Goal: Task Accomplishment & Management: Manage account settings

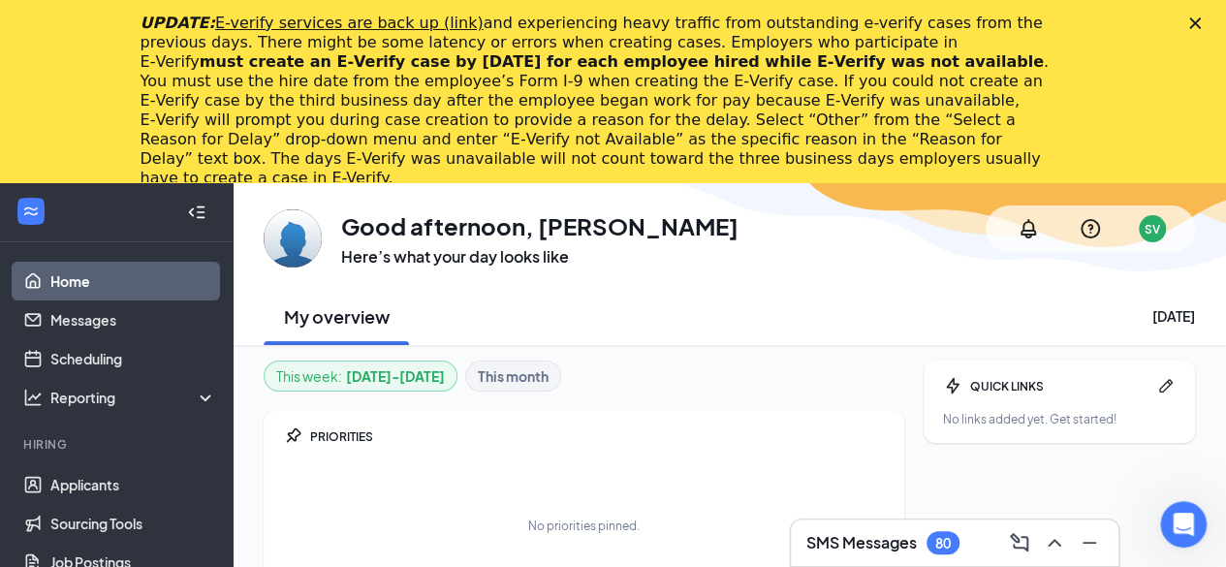
click at [1201, 21] on polygon "Close" at bounding box center [1195, 23] width 12 height 12
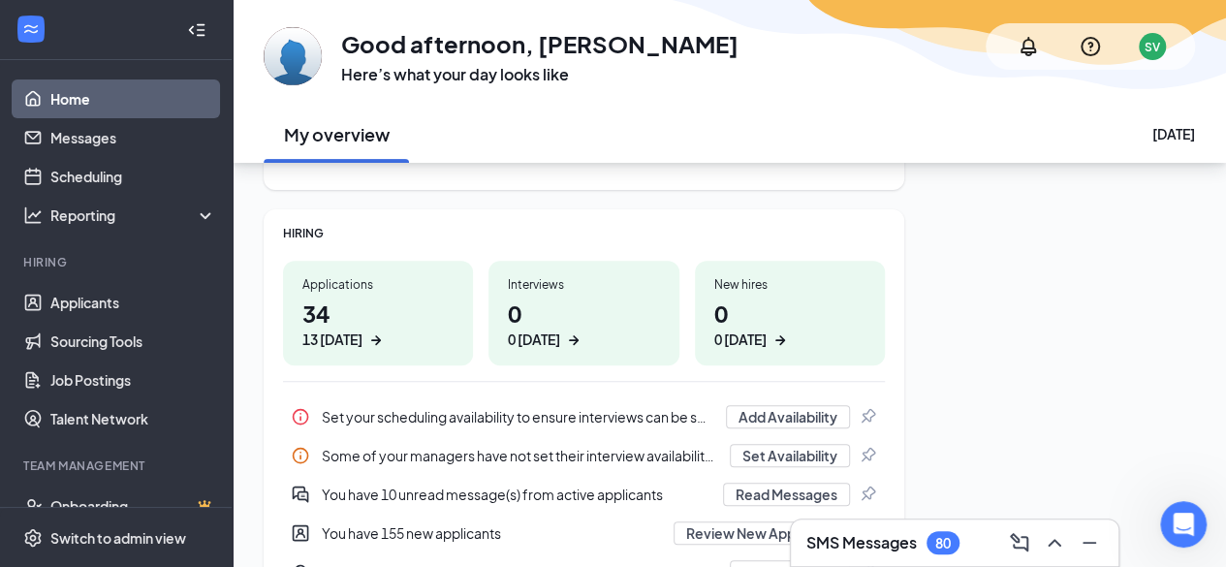
scroll to position [291, 0]
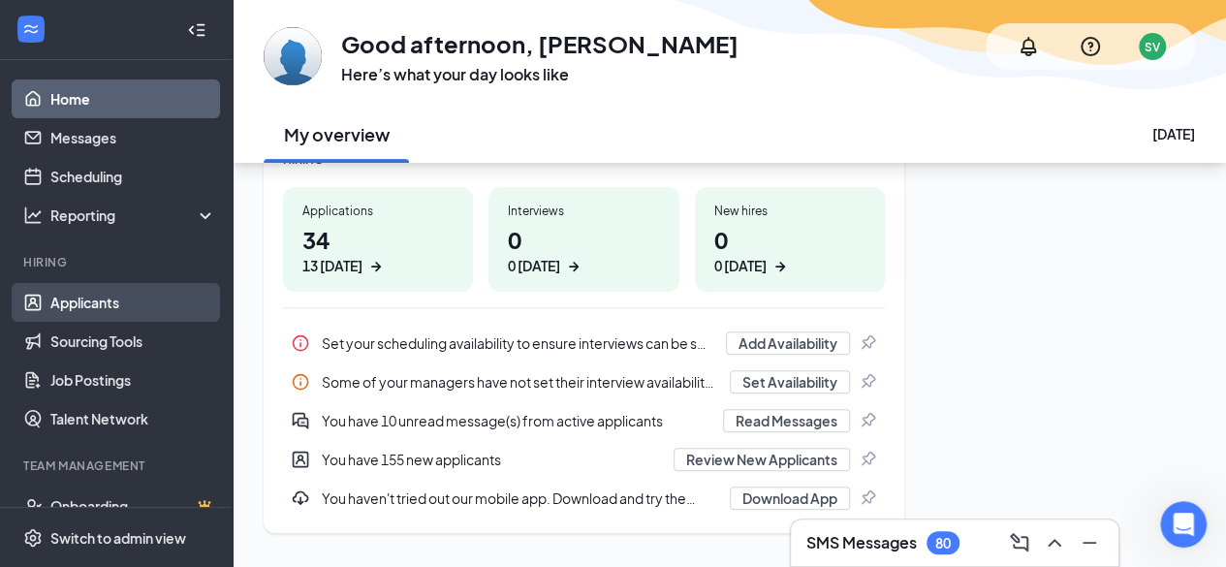
click at [110, 306] on link "Applicants" at bounding box center [133, 302] width 166 height 39
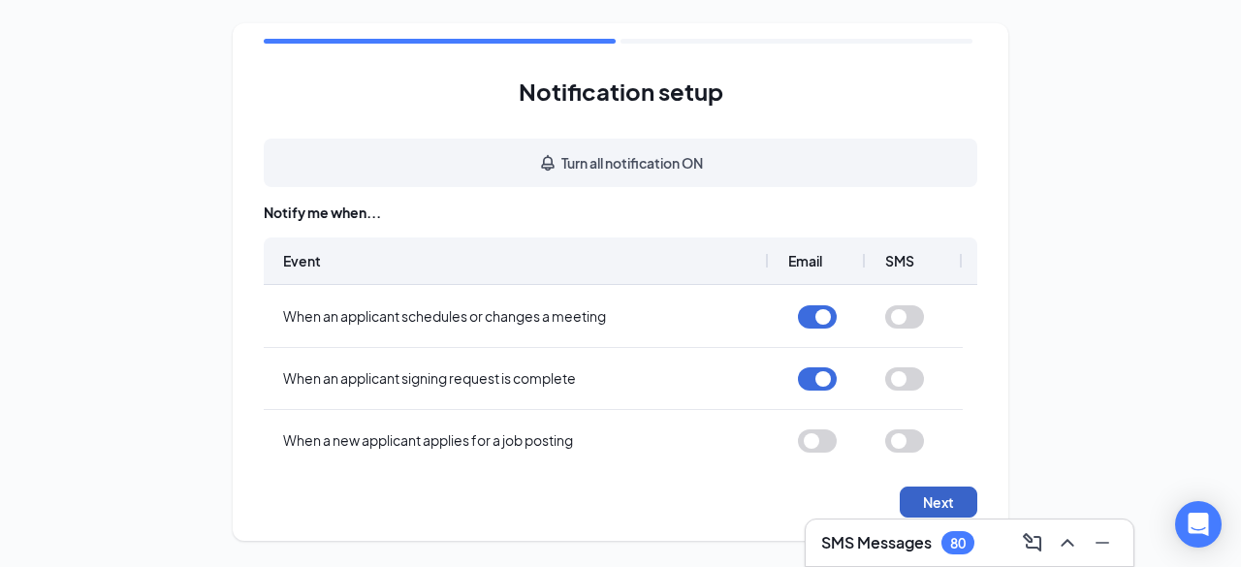
click at [958, 503] on button "Next" at bounding box center [938, 502] width 78 height 31
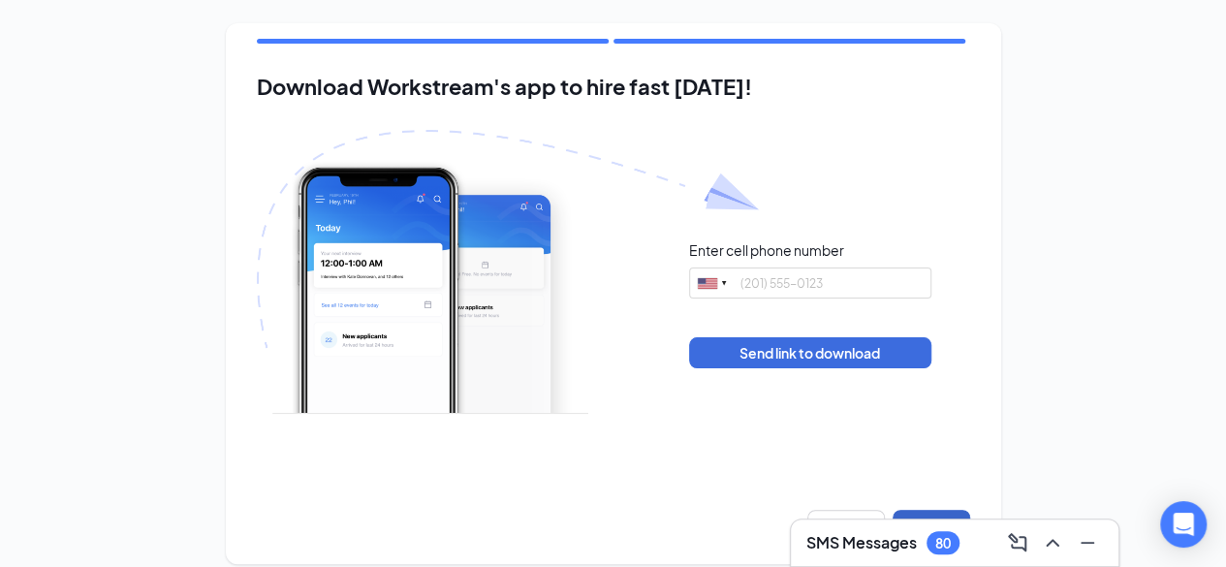
scroll to position [19, 0]
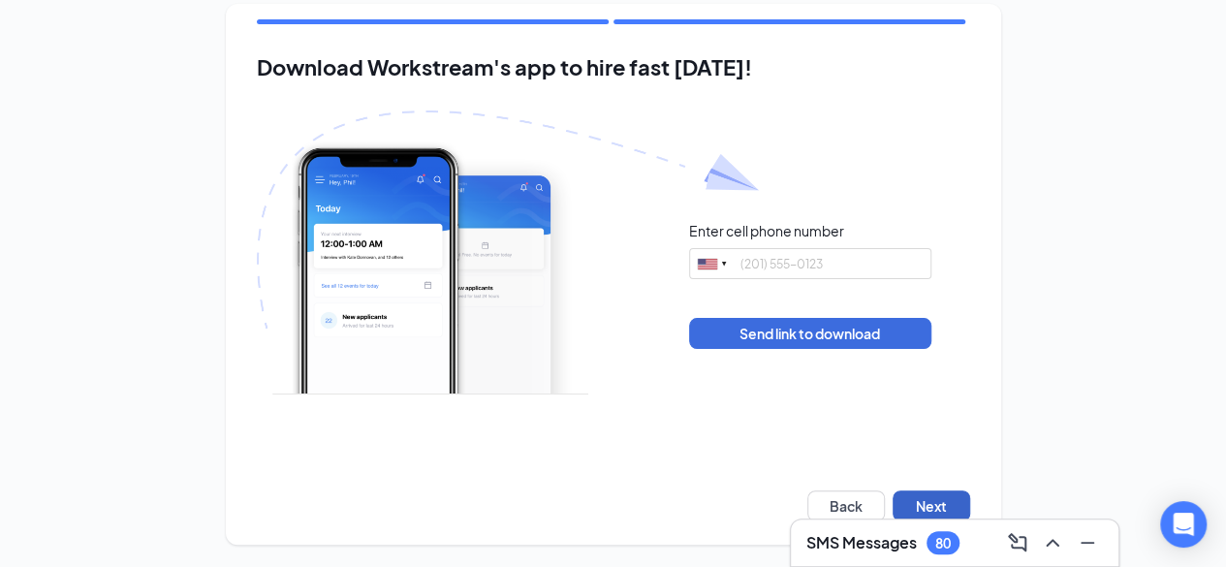
click at [934, 501] on button "Next" at bounding box center [932, 505] width 78 height 31
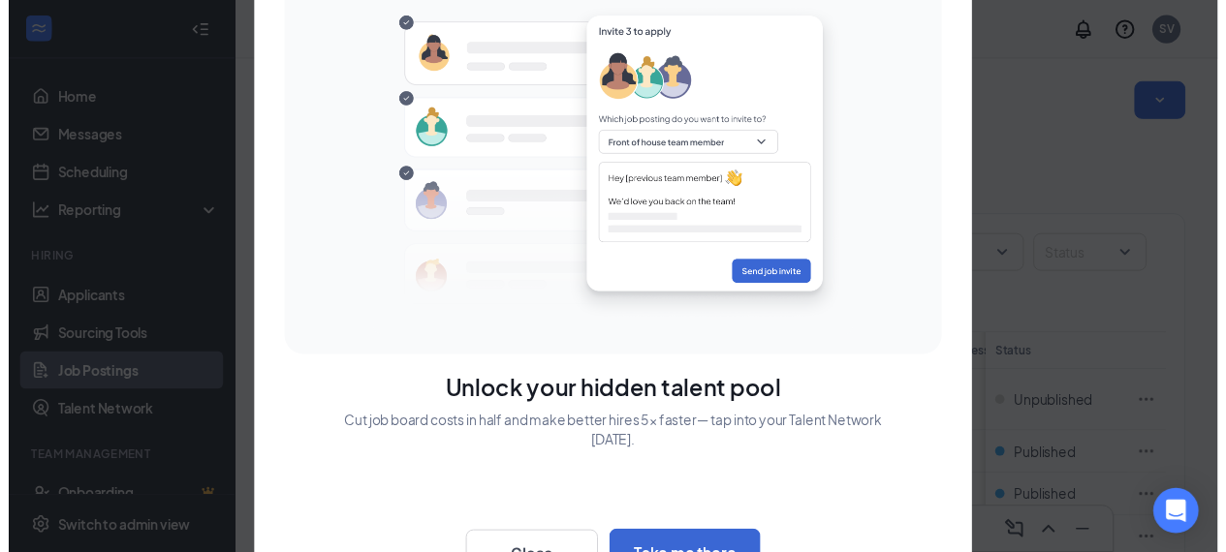
scroll to position [46, 0]
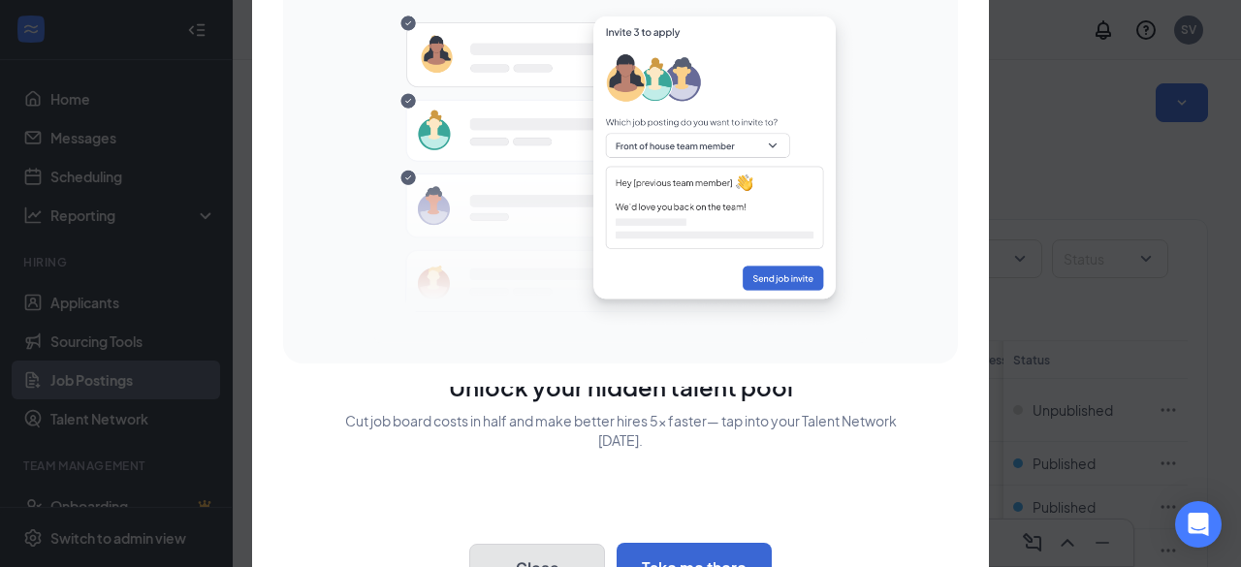
click at [571, 561] on button "Close" at bounding box center [537, 568] width 136 height 48
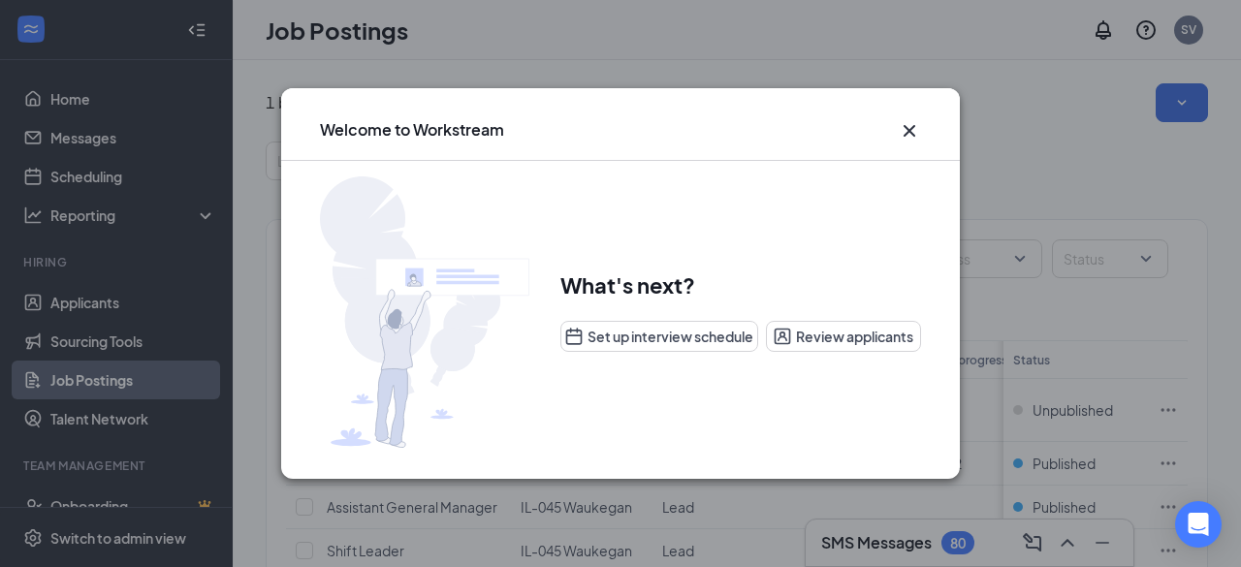
click at [909, 133] on icon "Cross" at bounding box center [909, 131] width 12 height 12
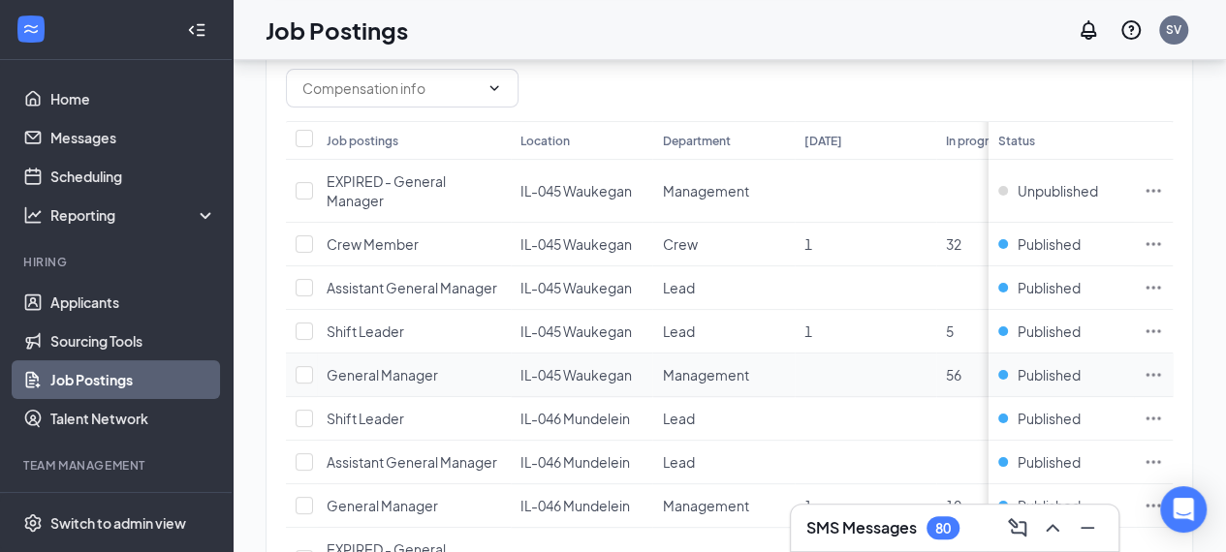
scroll to position [194, 0]
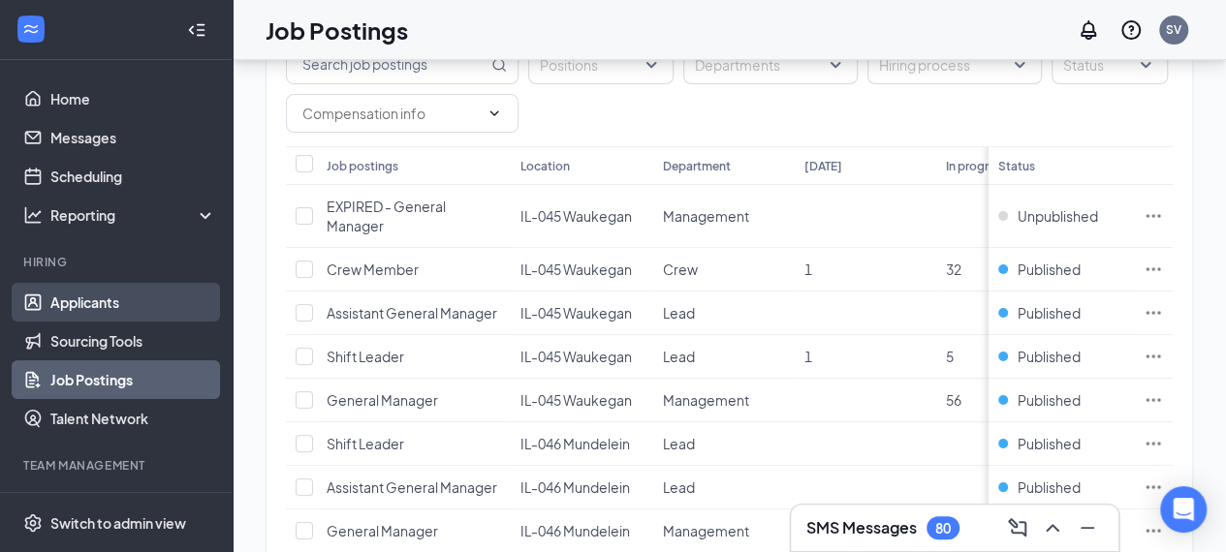
click at [76, 311] on link "Applicants" at bounding box center [133, 302] width 166 height 39
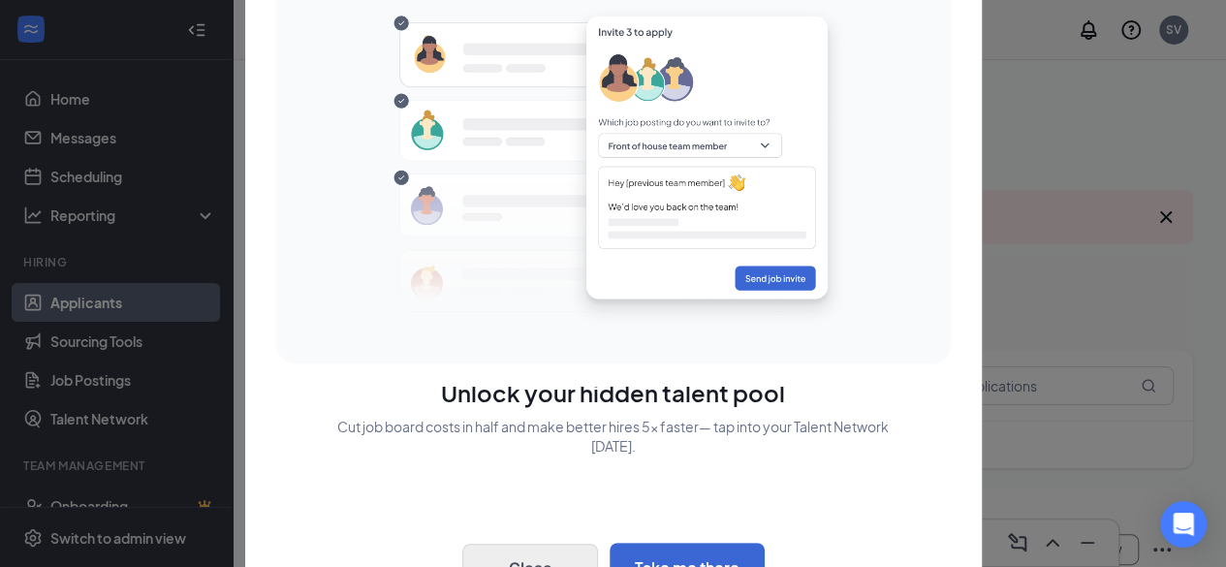
scroll to position [46, 0]
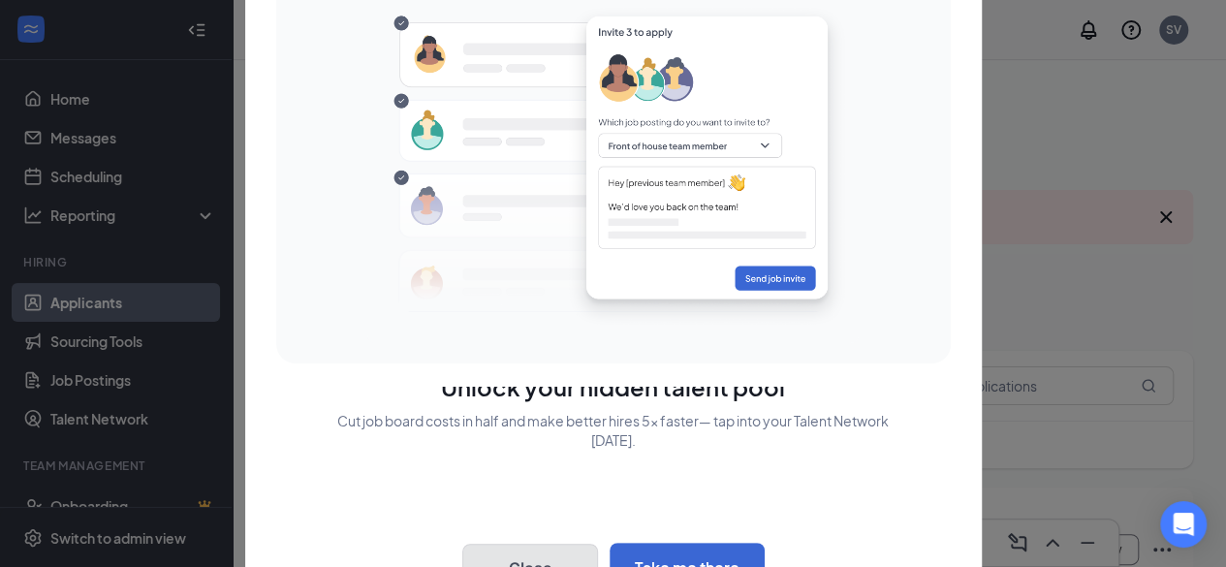
click at [521, 558] on button "Close" at bounding box center [530, 568] width 136 height 48
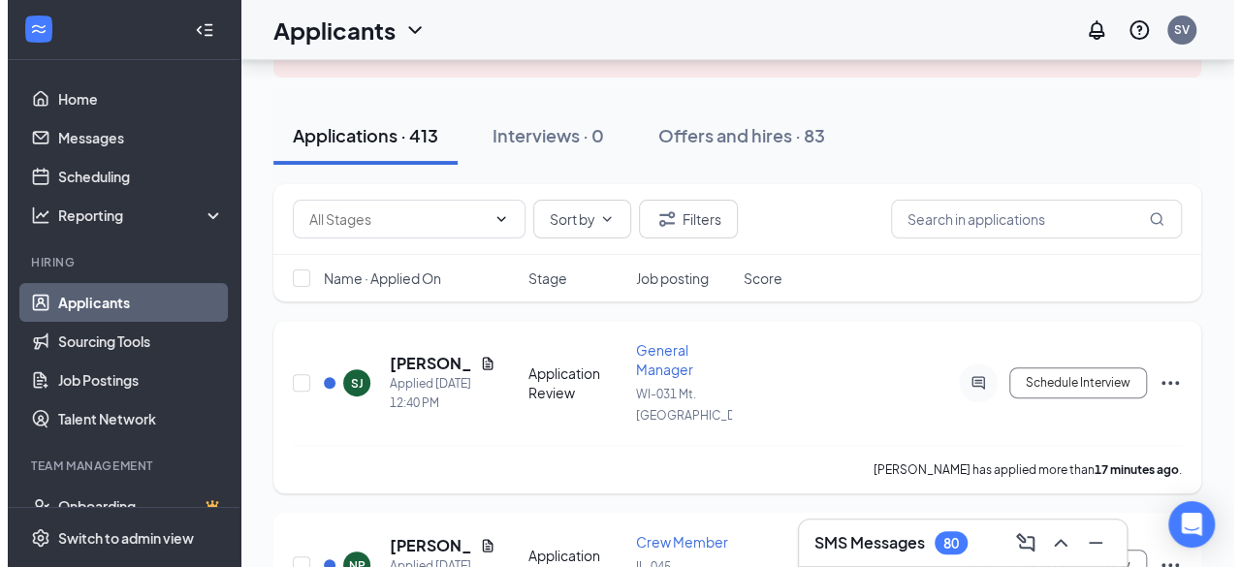
scroll to position [97, 0]
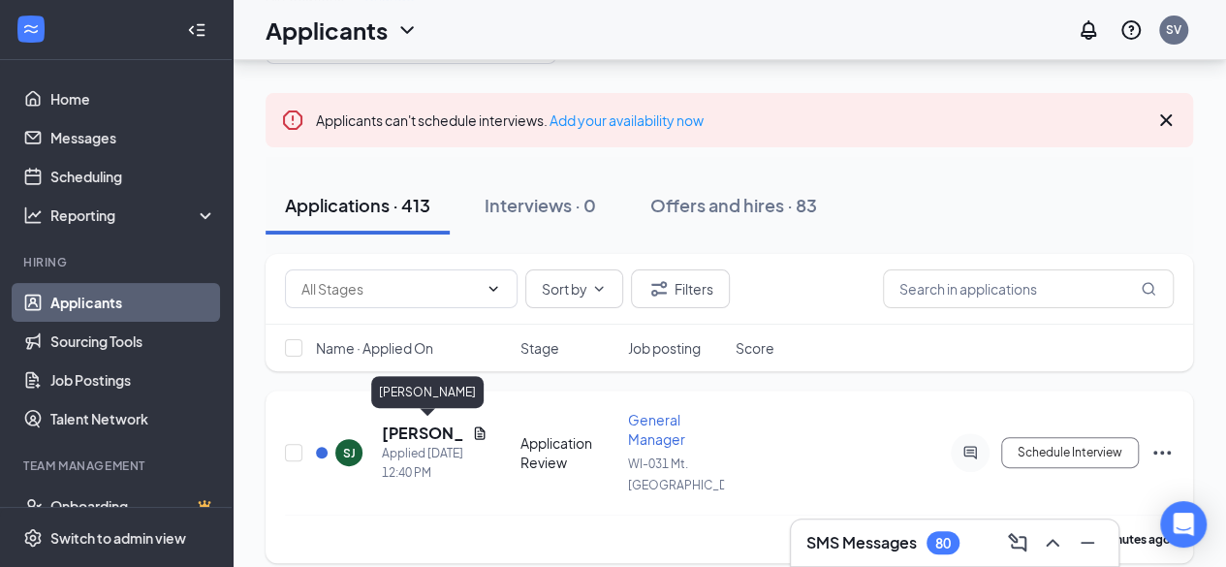
click at [399, 433] on h5 "[PERSON_NAME]" at bounding box center [423, 433] width 82 height 21
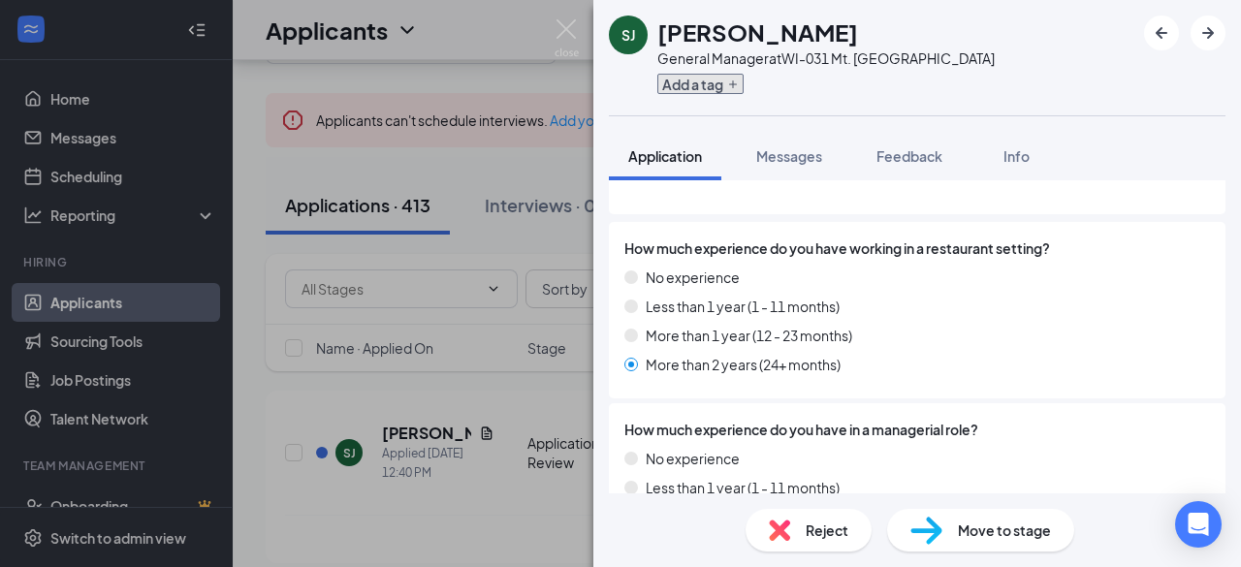
click at [726, 81] on button "Add a tag" at bounding box center [700, 84] width 86 height 20
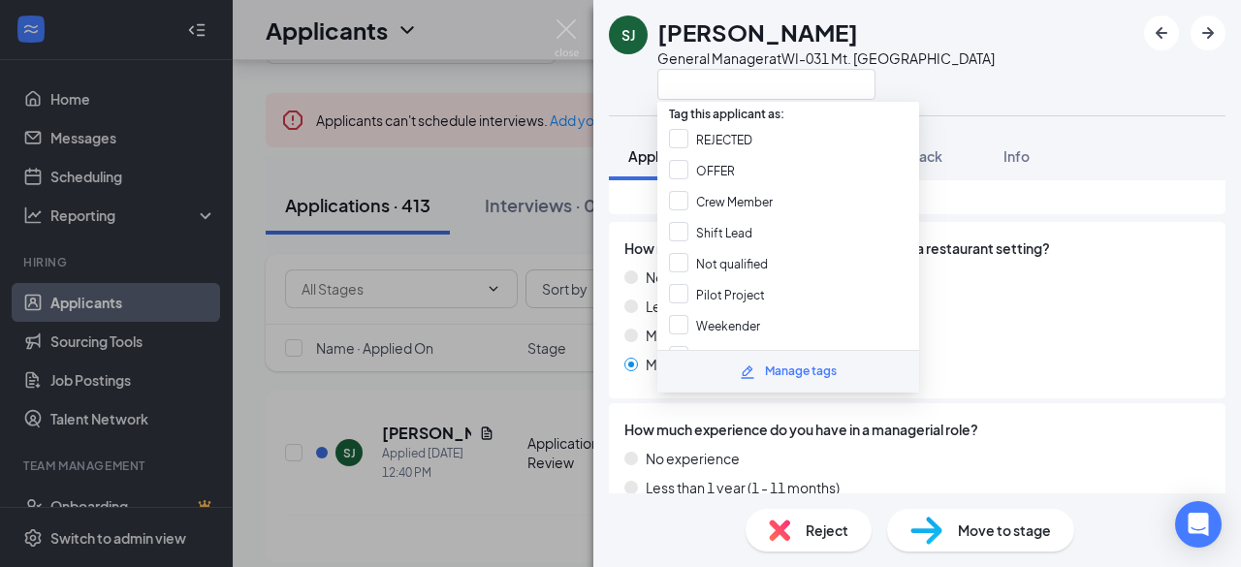
click at [1153, 59] on div "SJ [PERSON_NAME] General Manager at [GEOGRAPHIC_DATA]-031 Mt. [GEOGRAPHIC_DATA]" at bounding box center [916, 57] width 647 height 115
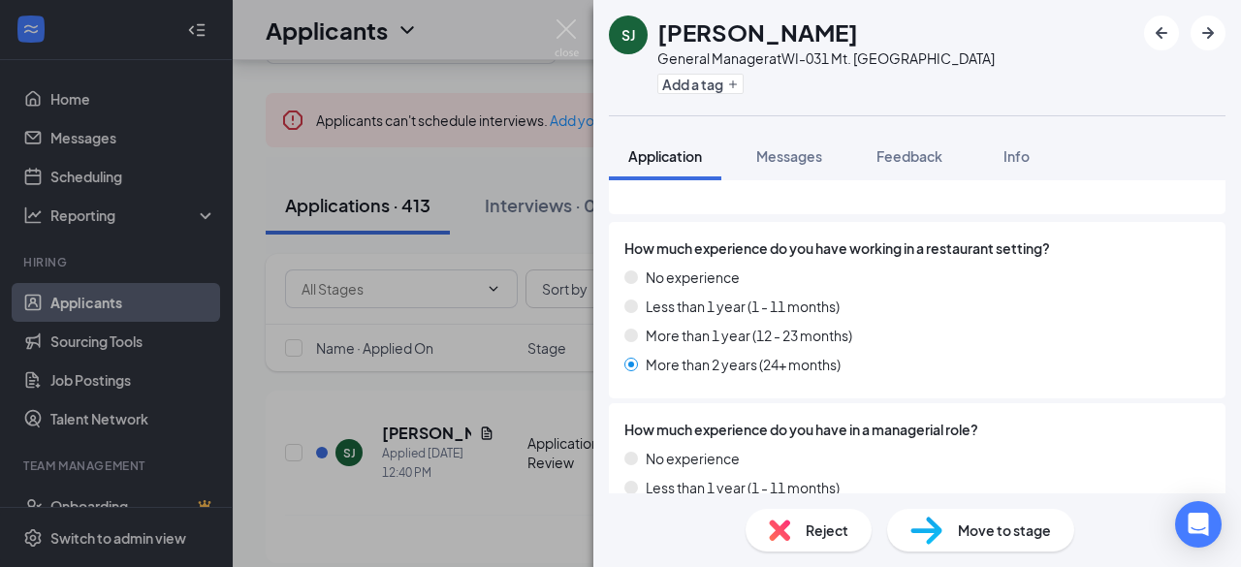
click at [554, 173] on div "SJ [PERSON_NAME] General Manager at [GEOGRAPHIC_DATA]-031 Mt. Pleasant Add a ta…" at bounding box center [620, 283] width 1241 height 567
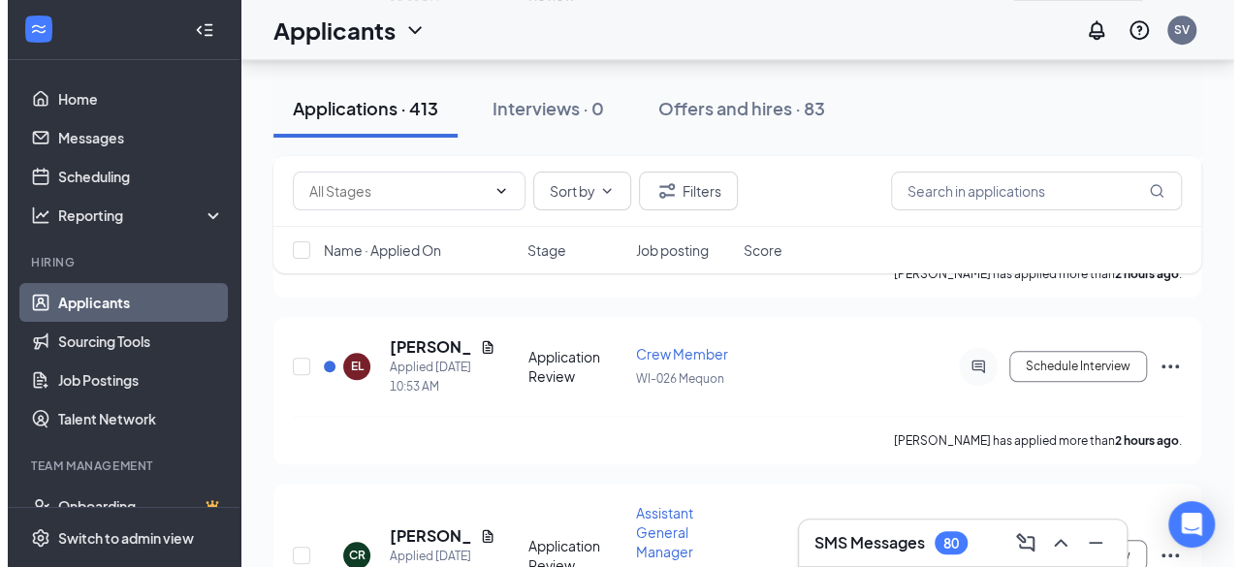
scroll to position [775, 0]
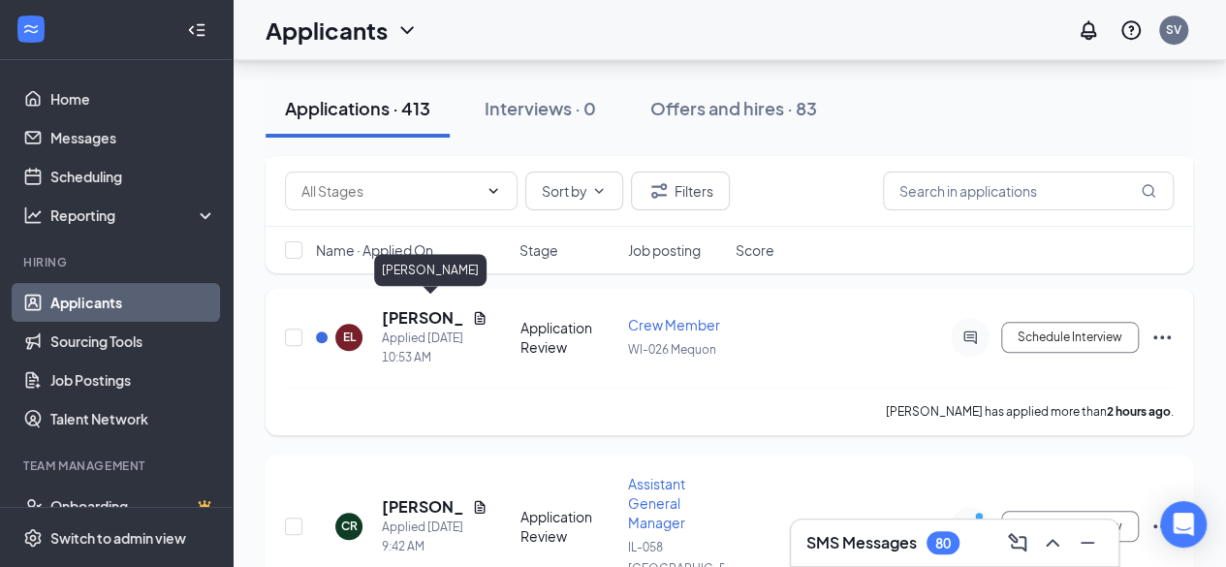
click at [413, 307] on h5 "[PERSON_NAME]" at bounding box center [423, 317] width 82 height 21
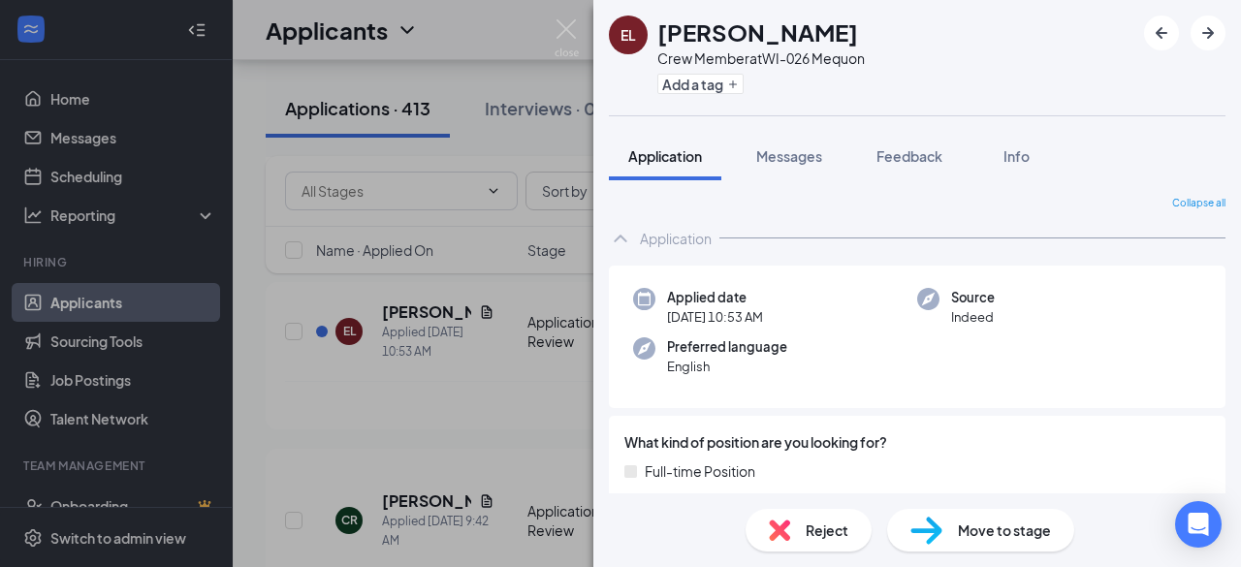
click at [247, 86] on div "EL [PERSON_NAME] Crew Member at WI-026 Mequon Add a tag Application Messages Fe…" at bounding box center [620, 283] width 1241 height 567
